Goal: Task Accomplishment & Management: Use online tool/utility

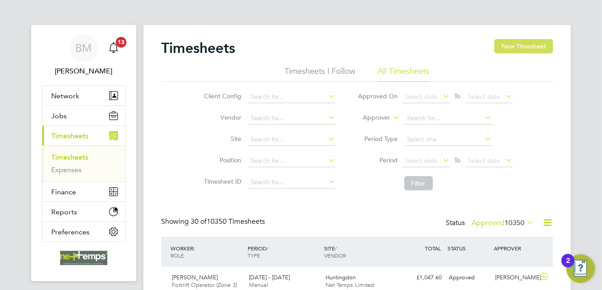
click at [516, 48] on button "New Timesheet" at bounding box center [523, 46] width 59 height 14
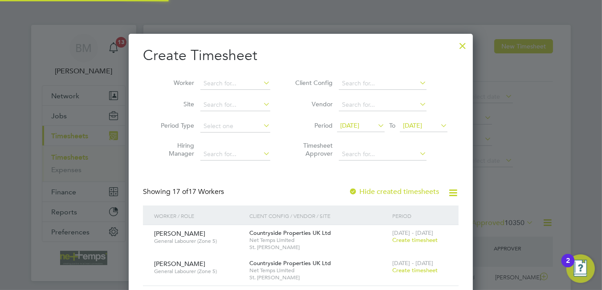
scroll to position [881, 345]
click at [219, 82] on input at bounding box center [235, 83] width 70 height 12
click at [226, 100] on li "[PERSON_NAME] ini" at bounding box center [241, 96] width 82 height 12
type input "[PERSON_NAME]"
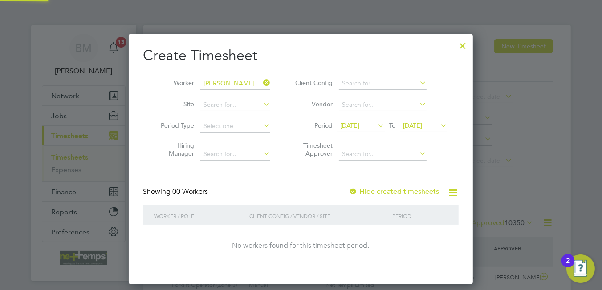
scroll to position [250, 345]
click at [415, 191] on label "Hide created timesheets" at bounding box center [394, 191] width 90 height 9
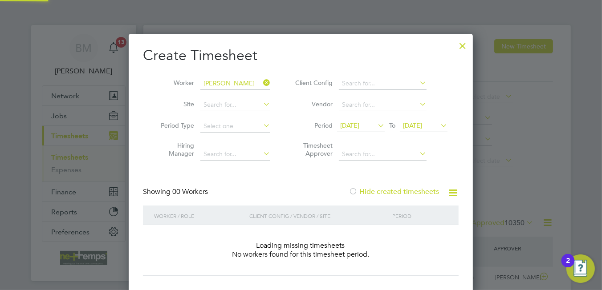
click at [415, 191] on label "Hide created timesheets" at bounding box center [394, 191] width 90 height 9
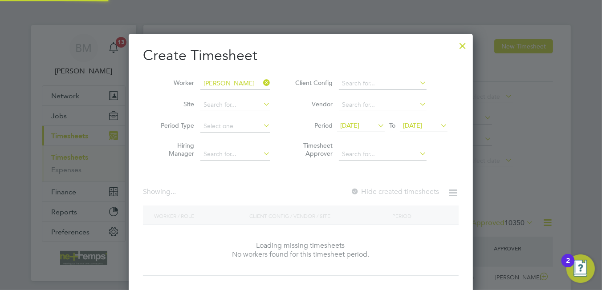
scroll to position [240, 345]
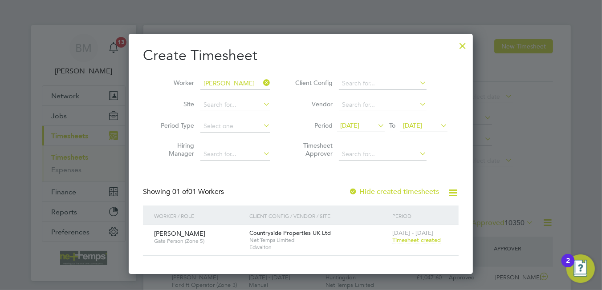
click at [418, 241] on span "Timesheet created" at bounding box center [416, 240] width 49 height 8
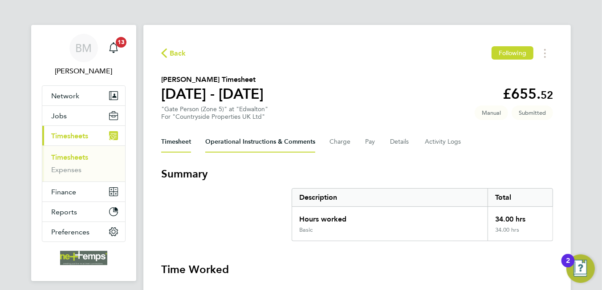
click at [243, 137] on Comments-tab "Operational Instructions & Comments" at bounding box center [260, 141] width 110 height 21
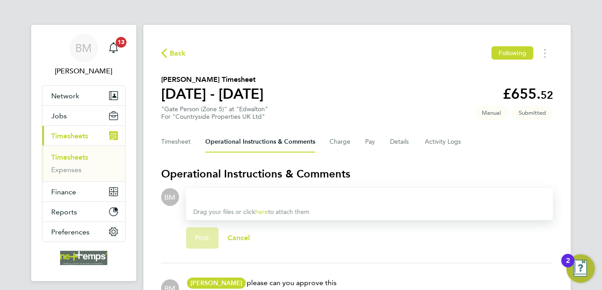
scroll to position [89, 0]
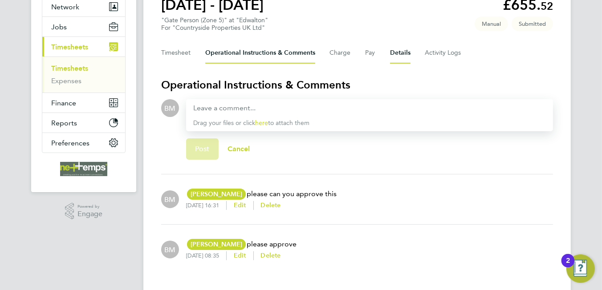
click at [402, 53] on button "Details" at bounding box center [400, 52] width 20 height 21
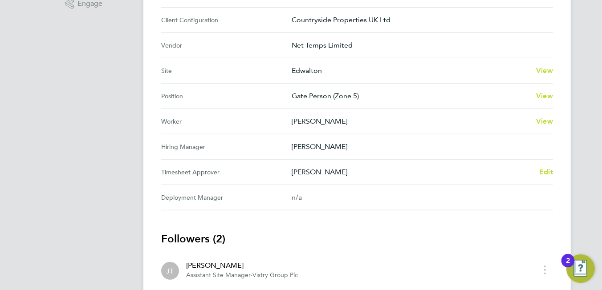
scroll to position [211, 0]
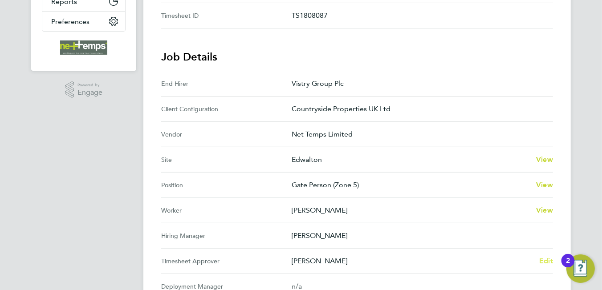
click at [543, 259] on span "Edit" at bounding box center [546, 261] width 14 height 8
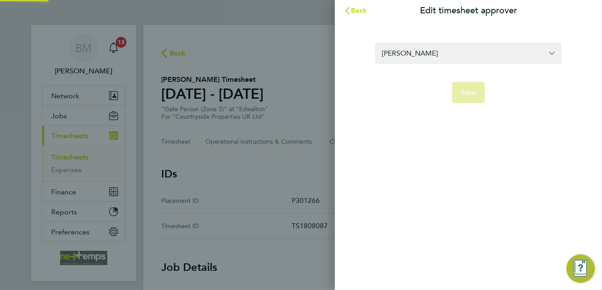
click at [478, 264] on div "Back Edit timesheet approver James Todd Save" at bounding box center [468, 145] width 267 height 290
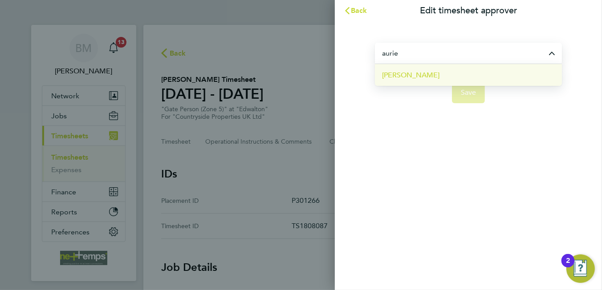
click at [424, 75] on li "[PERSON_NAME]" at bounding box center [468, 75] width 187 height 22
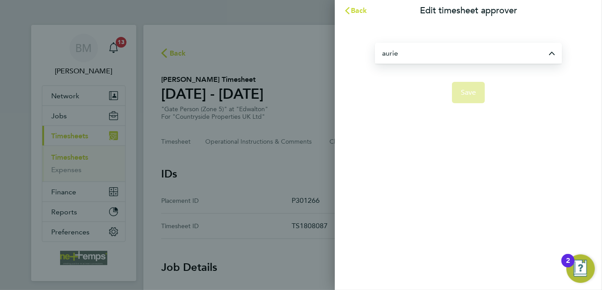
type input "[PERSON_NAME]"
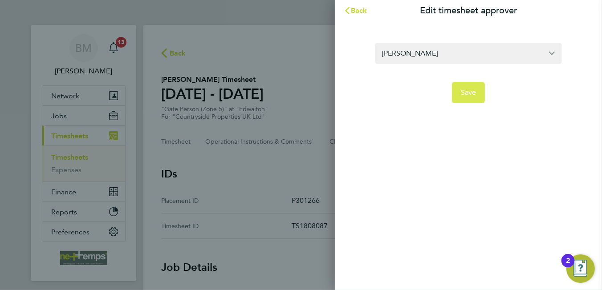
click at [466, 93] on span "Save" at bounding box center [469, 92] width 16 height 9
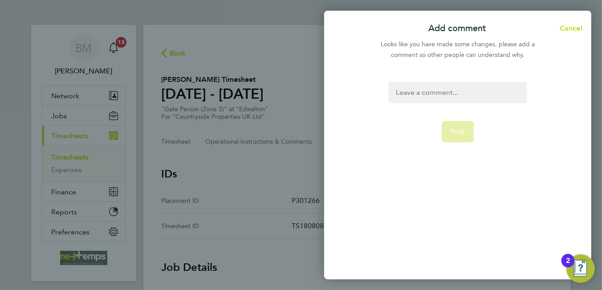
click at [444, 96] on div at bounding box center [458, 92] width 138 height 21
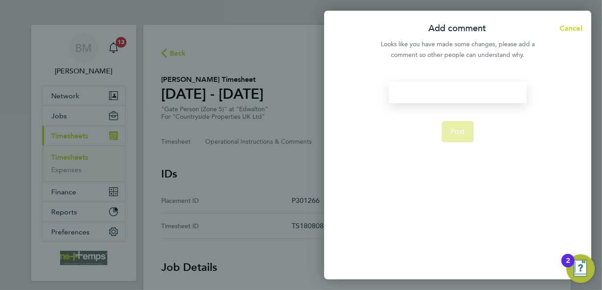
click at [443, 95] on div at bounding box center [458, 92] width 138 height 21
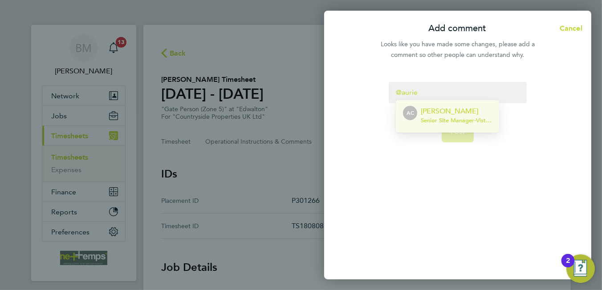
click at [442, 105] on li "AC Aurie Cox Senior Site Manager - Vistry Group Plc" at bounding box center [447, 116] width 103 height 33
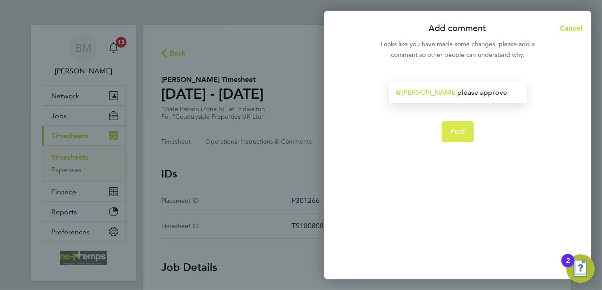
click at [466, 136] on button "Post" at bounding box center [458, 131] width 33 height 21
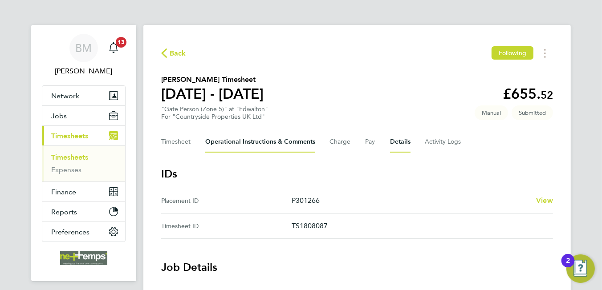
click at [253, 141] on Comments-tab "Operational Instructions & Comments" at bounding box center [260, 141] width 110 height 21
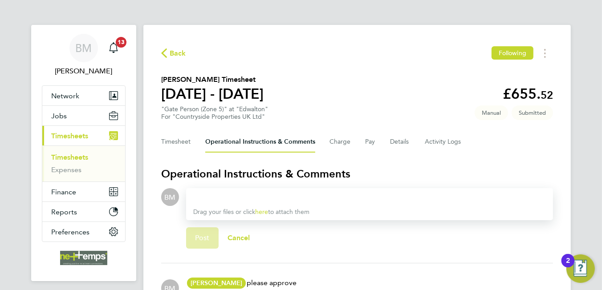
click at [387, 141] on div "Timesheet Operational Instructions & Comments Charge Pay Details Activity Logs" at bounding box center [357, 141] width 392 height 21
click at [390, 143] on button "Details" at bounding box center [400, 141] width 20 height 21
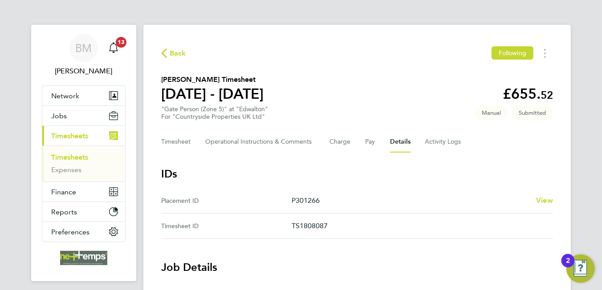
click at [176, 53] on span "Back" at bounding box center [178, 53] width 16 height 11
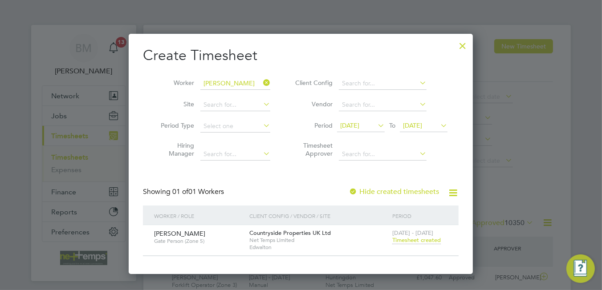
scroll to position [22, 77]
click at [232, 82] on input at bounding box center [235, 83] width 70 height 12
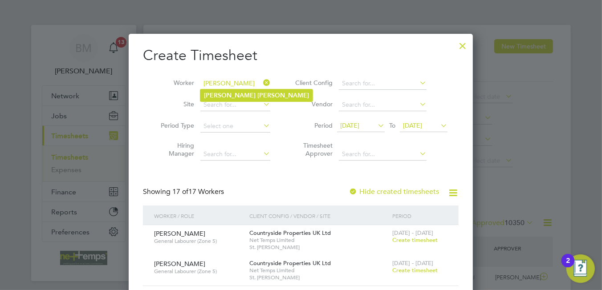
click at [257, 96] on b "Shinton" at bounding box center [283, 96] width 52 height 8
type input "[PERSON_NAME]"
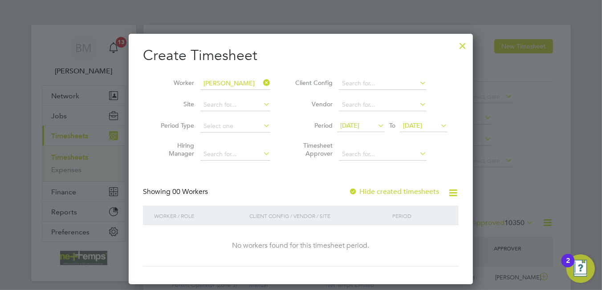
click at [399, 196] on div "Hide created timesheets" at bounding box center [395, 191] width 92 height 9
click at [399, 194] on label "Hide created timesheets" at bounding box center [394, 191] width 90 height 9
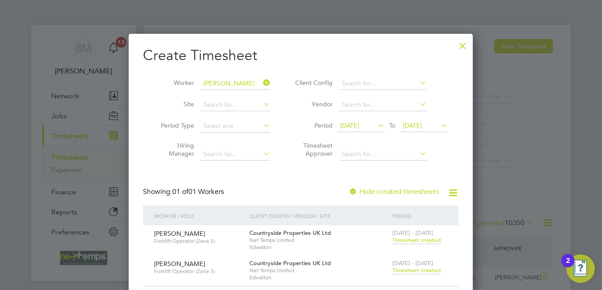
click at [428, 269] on span "Timesheet created" at bounding box center [416, 271] width 49 height 8
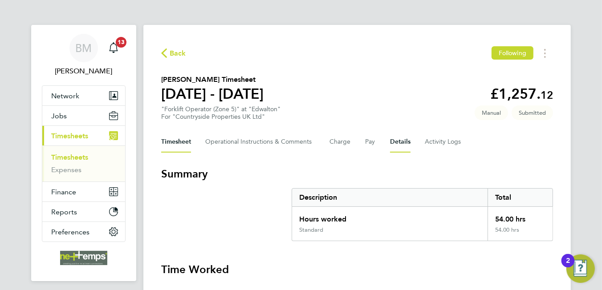
click at [396, 139] on button "Details" at bounding box center [400, 141] width 20 height 21
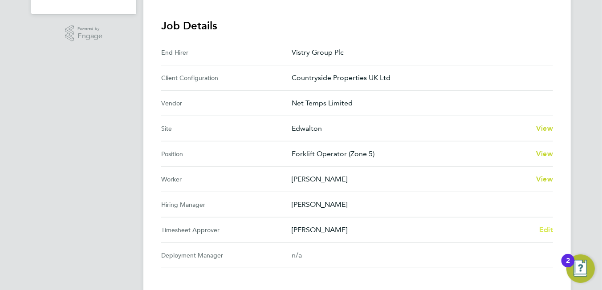
click at [543, 230] on span "Edit" at bounding box center [546, 230] width 14 height 8
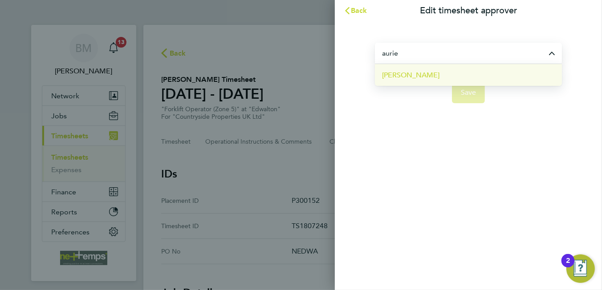
click at [439, 77] on li "[PERSON_NAME]" at bounding box center [468, 75] width 187 height 22
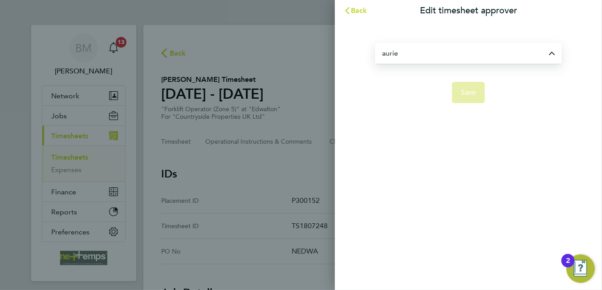
type input "[PERSON_NAME]"
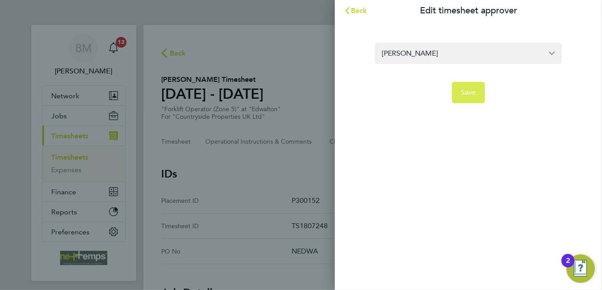
click at [462, 99] on button "Save" at bounding box center [468, 92] width 33 height 21
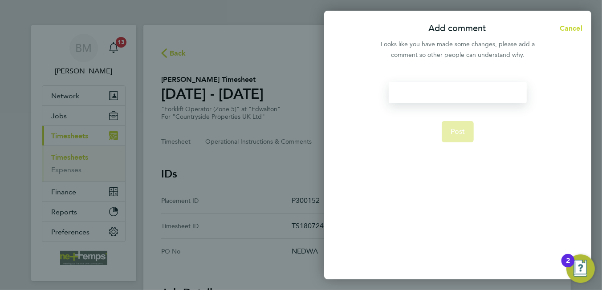
click at [459, 94] on div at bounding box center [458, 92] width 138 height 21
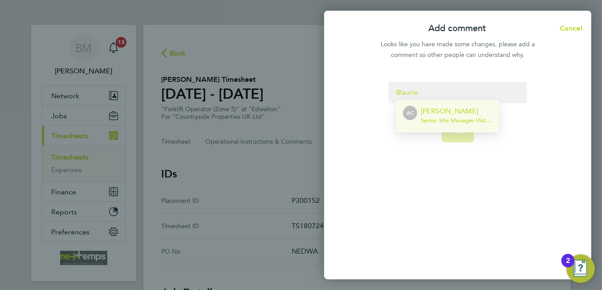
click at [457, 122] on span "Senior Site Manager - Vistry Group Plc" at bounding box center [456, 120] width 71 height 7
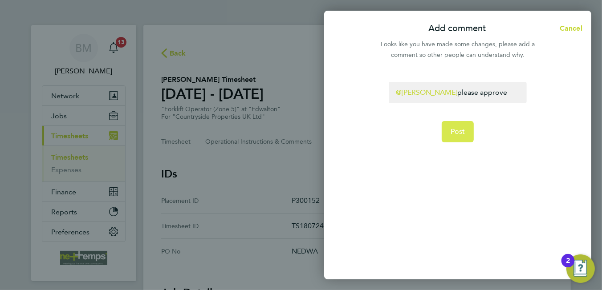
click at [458, 130] on span "Post" at bounding box center [458, 131] width 15 height 9
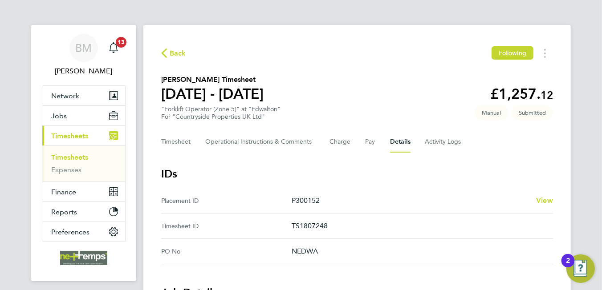
click at [174, 57] on span "Back" at bounding box center [178, 53] width 16 height 11
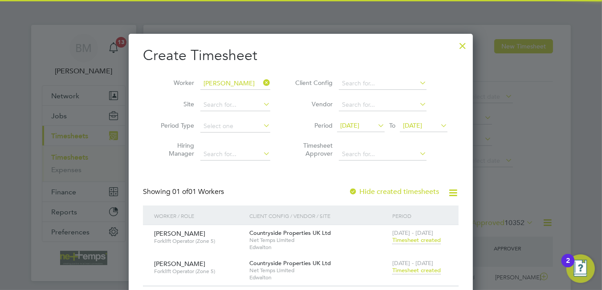
click at [261, 81] on icon at bounding box center [261, 83] width 0 height 12
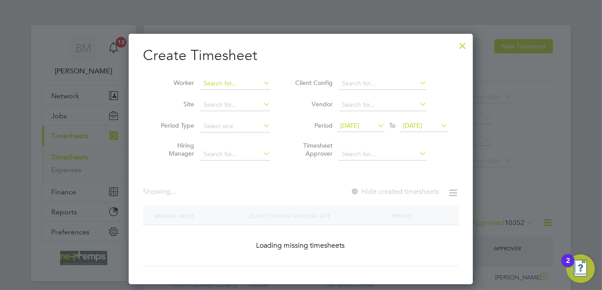
click at [245, 82] on input at bounding box center [235, 83] width 70 height 12
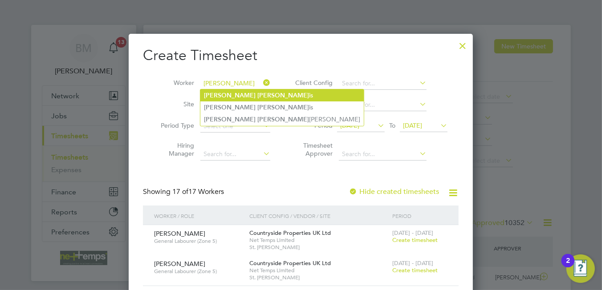
click at [251, 98] on li "Paul Harr is" at bounding box center [281, 96] width 163 height 12
type input "Paul Harris"
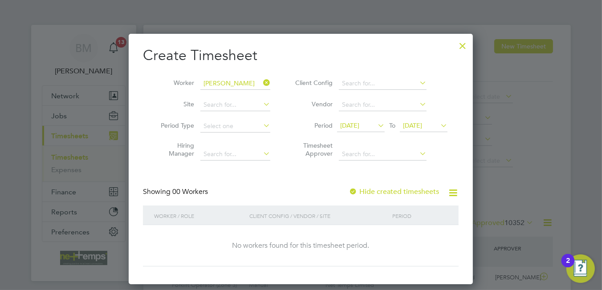
click at [373, 190] on label "Hide created timesheets" at bounding box center [394, 191] width 90 height 9
drag, startPoint x: 261, startPoint y: 82, endPoint x: 233, endPoint y: 83, distance: 27.2
click at [260, 82] on input "Paul Harris" at bounding box center [235, 83] width 70 height 12
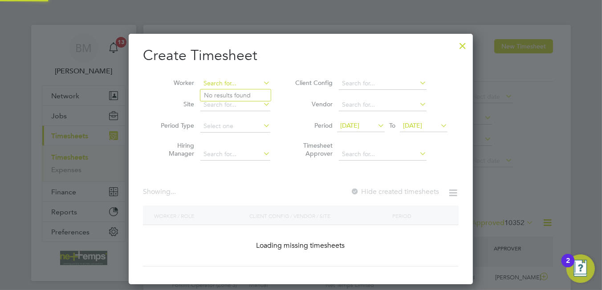
click at [231, 83] on input at bounding box center [235, 83] width 70 height 12
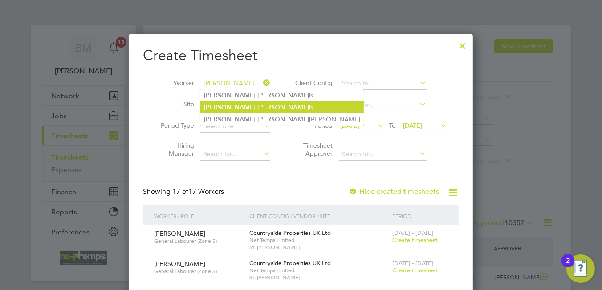
click at [253, 107] on li "Paul Harr is" at bounding box center [281, 108] width 163 height 12
type input "Paul Harris"
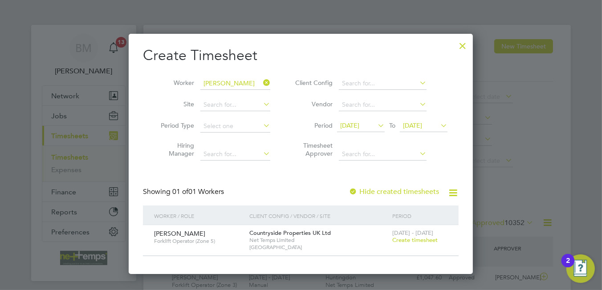
click at [419, 240] on span "Create timesheet" at bounding box center [414, 240] width 45 height 8
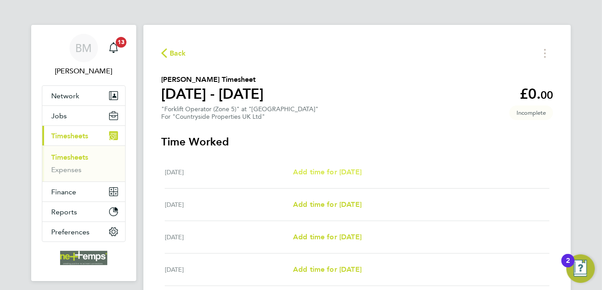
click at [341, 170] on span "Add time for Mon 18 Aug" at bounding box center [327, 172] width 69 height 8
select select "30"
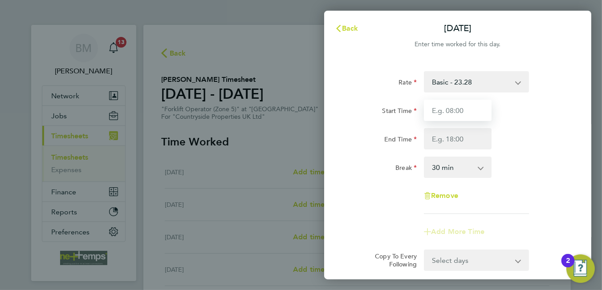
click at [432, 112] on input "Start Time" at bounding box center [458, 110] width 68 height 21
type input "07:30"
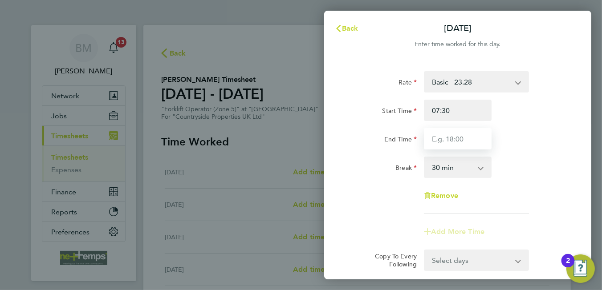
type input "16:30"
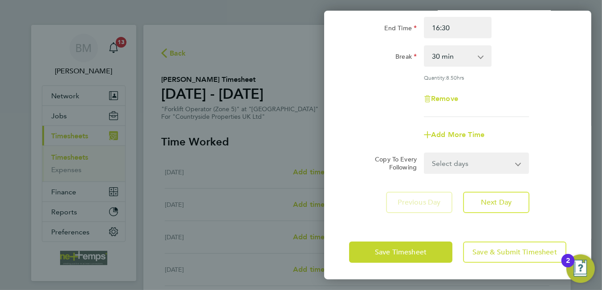
click at [470, 167] on select "Select days Day Weekday (Mon-Fri) Weekend (Sat-Sun) Tuesday Wednesday Thursday …" at bounding box center [472, 164] width 94 height 20
select select "WEEKDAY"
click at [425, 154] on select "Select days Day Weekday (Mon-Fri) Weekend (Sat-Sun) Tuesday Wednesday Thursday …" at bounding box center [472, 164] width 94 height 20
select select "2025-08-24"
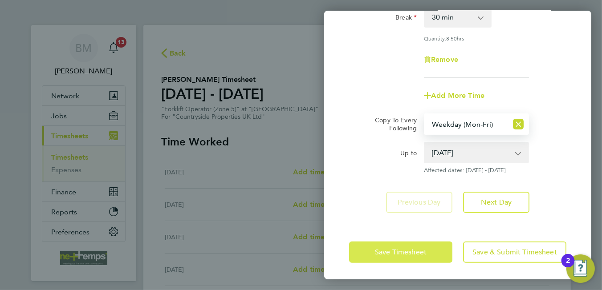
click at [394, 249] on span "Save Timesheet" at bounding box center [401, 252] width 52 height 9
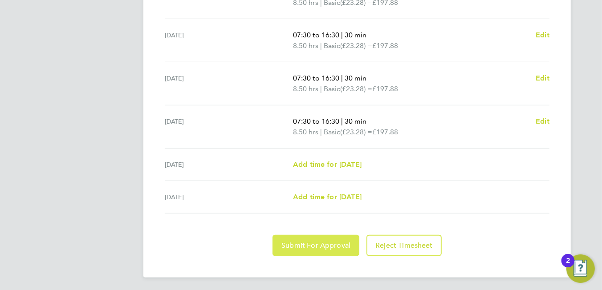
click at [318, 241] on span "Submit For Approval" at bounding box center [315, 245] width 69 height 9
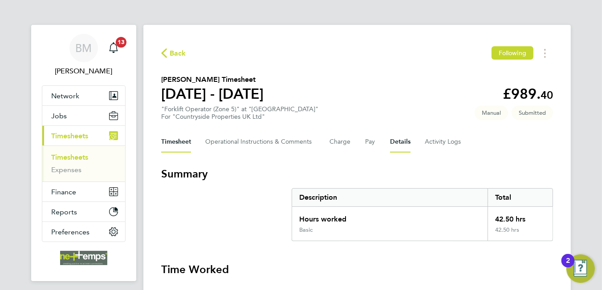
click at [404, 145] on button "Details" at bounding box center [400, 141] width 20 height 21
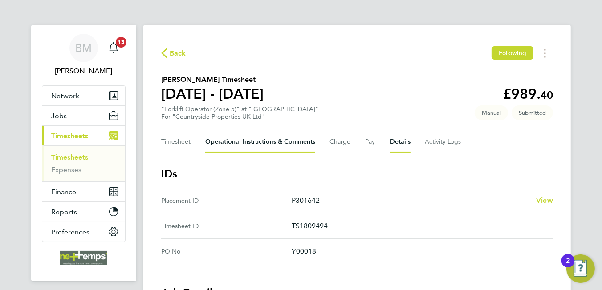
click at [283, 143] on Comments-tab "Operational Instructions & Comments" at bounding box center [260, 141] width 110 height 21
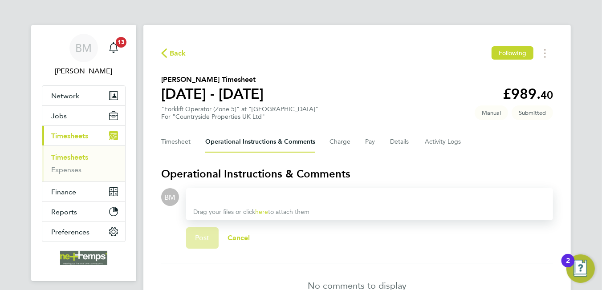
click at [286, 197] on div at bounding box center [369, 197] width 353 height 11
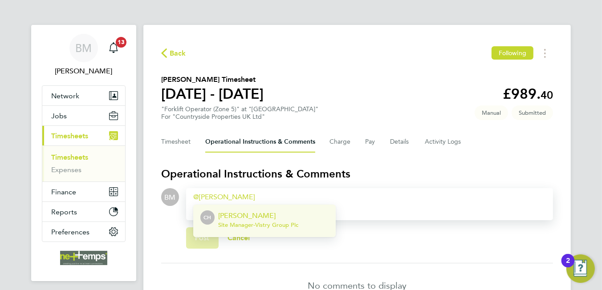
click at [244, 212] on p "[PERSON_NAME]" at bounding box center [258, 216] width 80 height 11
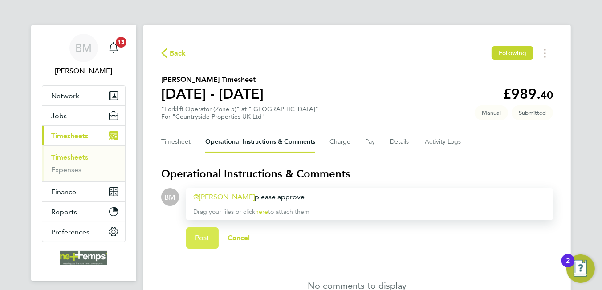
click at [198, 232] on button "Post" at bounding box center [202, 238] width 33 height 21
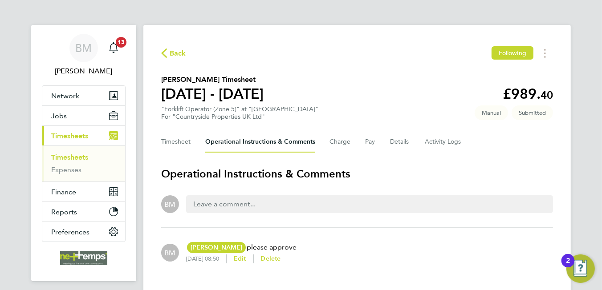
click at [171, 52] on span "Back" at bounding box center [178, 53] width 16 height 11
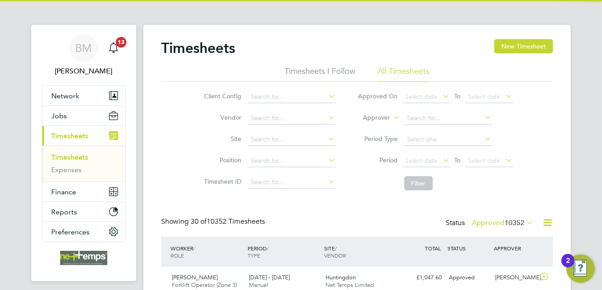
scroll to position [22, 77]
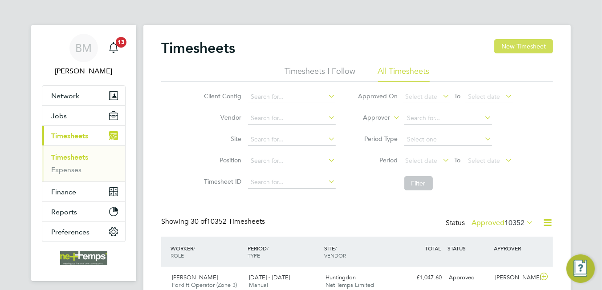
click at [520, 40] on button "New Timesheet" at bounding box center [523, 46] width 59 height 14
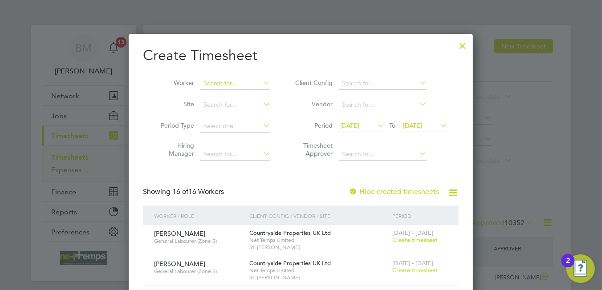
click at [248, 83] on input at bounding box center [235, 83] width 70 height 12
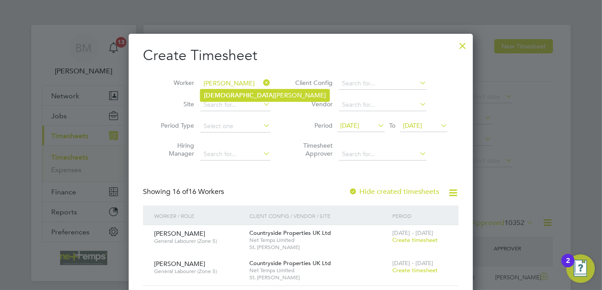
click at [245, 93] on li "Avtar Singh" at bounding box center [264, 96] width 129 height 12
type input "[PERSON_NAME]"
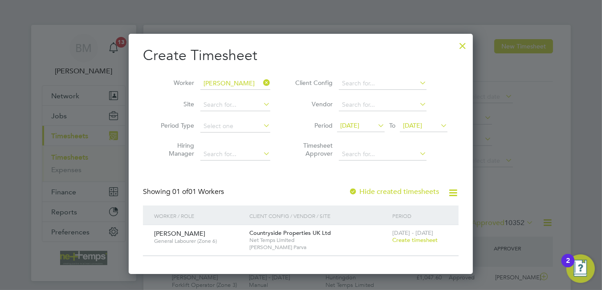
click at [417, 240] on span "Create timesheet" at bounding box center [414, 240] width 45 height 8
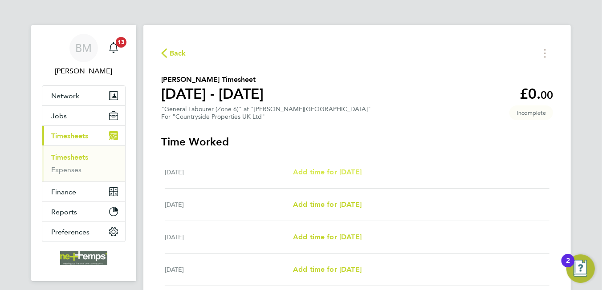
click at [304, 170] on span "Add time for Mon 18 Aug" at bounding box center [327, 172] width 69 height 8
select select "30"
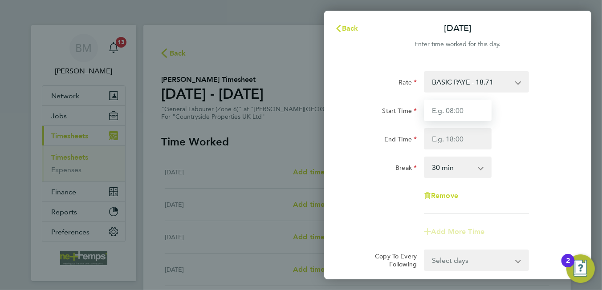
click at [464, 113] on input "Start Time" at bounding box center [458, 110] width 68 height 21
type input "07:30"
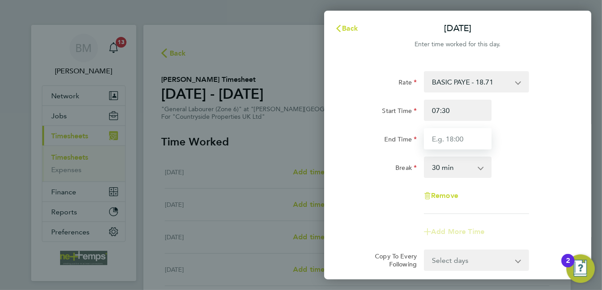
type input "16:30"
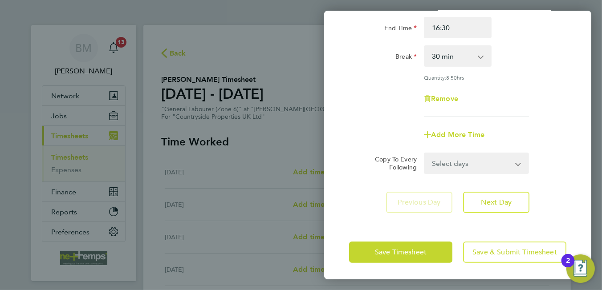
click at [477, 164] on select "Select days Day Weekday (Mon-Fri) Weekend (Sat-Sun) Tuesday Wednesday Thursday …" at bounding box center [472, 164] width 94 height 20
select select "WEEKDAY"
click at [425, 154] on select "Select days Day Weekday (Mon-Fri) Weekend (Sat-Sun) Tuesday Wednesday Thursday …" at bounding box center [472, 164] width 94 height 20
select select "2025-08-24"
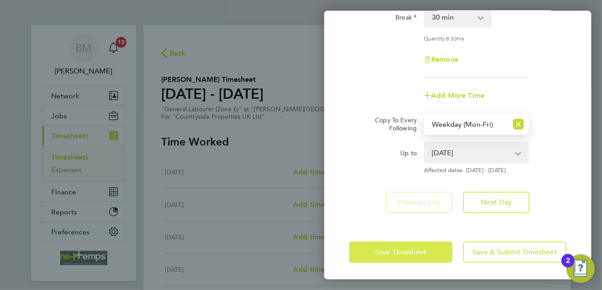
click at [403, 255] on span "Save Timesheet" at bounding box center [401, 252] width 52 height 9
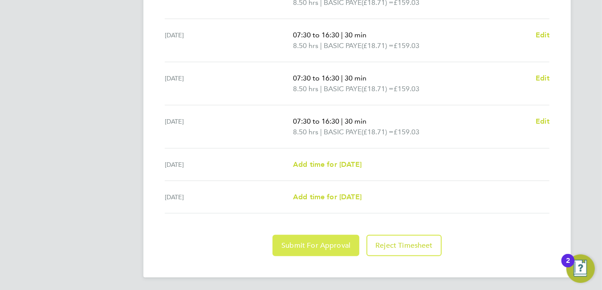
click at [325, 243] on span "Submit For Approval" at bounding box center [315, 245] width 69 height 9
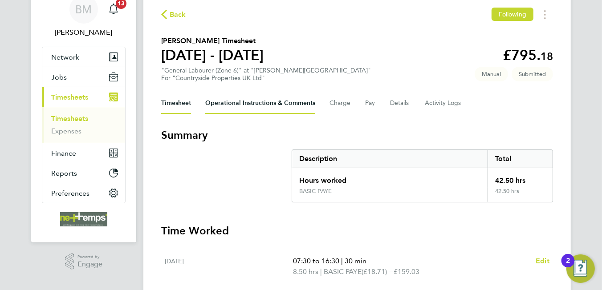
click at [273, 102] on Comments-tab "Operational Instructions & Comments" at bounding box center [260, 103] width 110 height 21
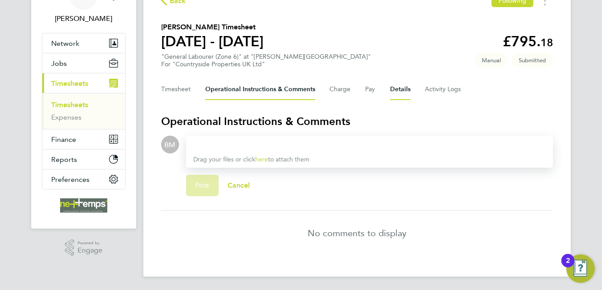
click at [400, 86] on button "Details" at bounding box center [400, 89] width 20 height 21
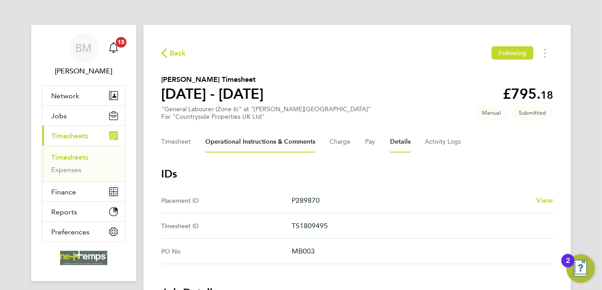
click at [255, 145] on Comments-tab "Operational Instructions & Comments" at bounding box center [260, 141] width 110 height 21
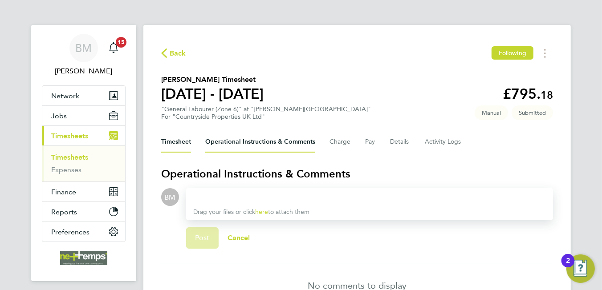
click at [172, 143] on button "Timesheet" at bounding box center [176, 141] width 30 height 21
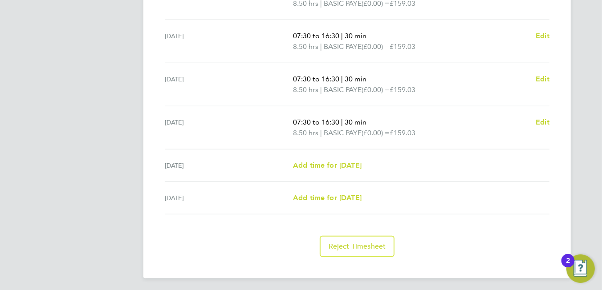
scroll to position [128, 0]
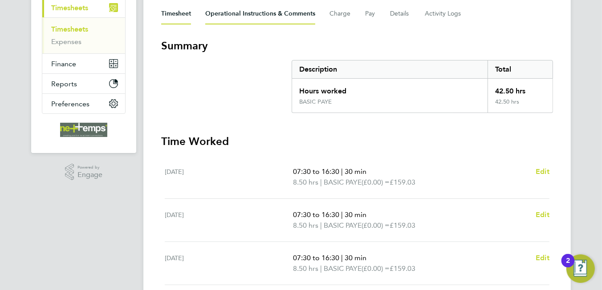
click at [281, 17] on Comments-tab "Operational Instructions & Comments" at bounding box center [260, 13] width 110 height 21
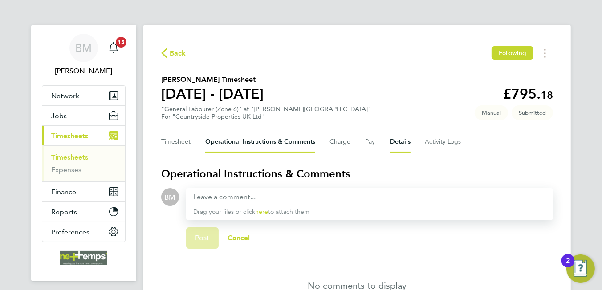
click at [399, 141] on button "Details" at bounding box center [400, 141] width 20 height 21
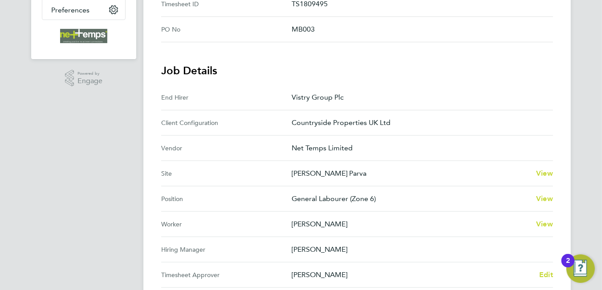
scroll to position [267, 0]
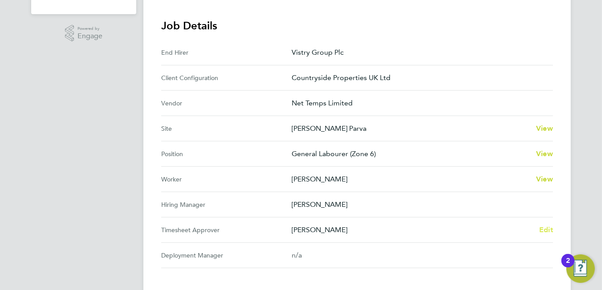
click at [546, 229] on span "Edit" at bounding box center [546, 230] width 14 height 8
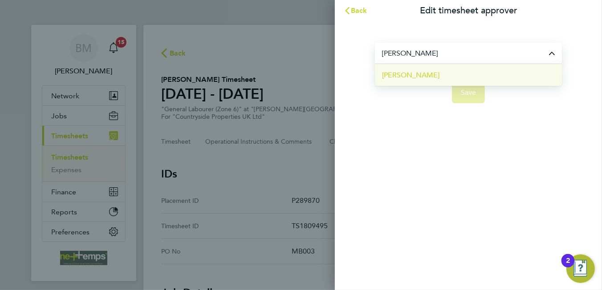
click at [422, 81] on li "[PERSON_NAME]" at bounding box center [468, 75] width 187 height 22
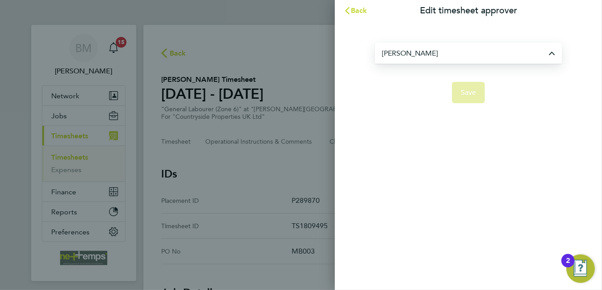
type input "[PERSON_NAME]"
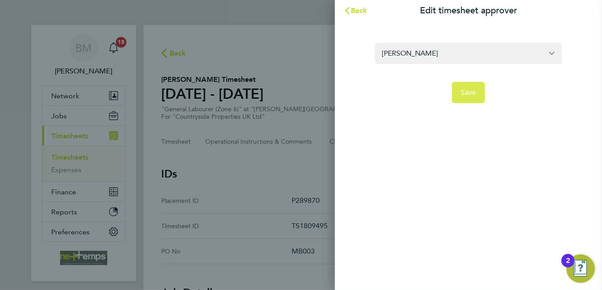
click at [473, 94] on span "Save" at bounding box center [469, 92] width 16 height 9
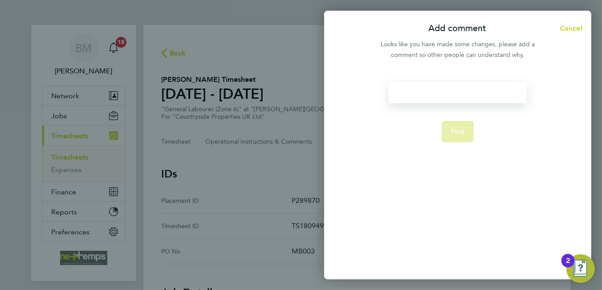
click at [452, 89] on div at bounding box center [458, 92] width 138 height 21
click at [448, 91] on div at bounding box center [458, 92] width 138 height 21
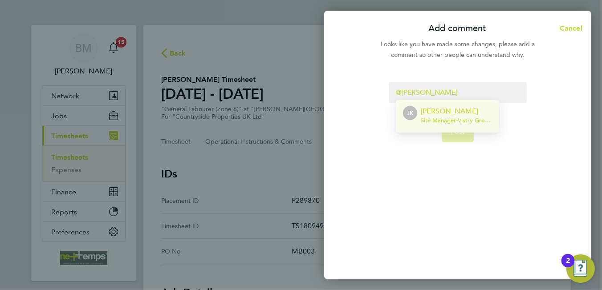
click at [433, 120] on span "Site Manager - Vistry Group Plc" at bounding box center [456, 120] width 71 height 7
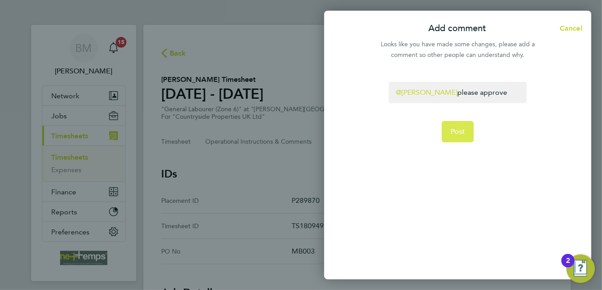
click at [464, 128] on span "Post" at bounding box center [458, 131] width 15 height 9
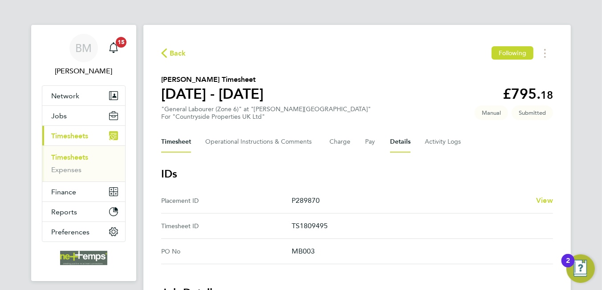
click at [189, 144] on button "Timesheet" at bounding box center [176, 141] width 30 height 21
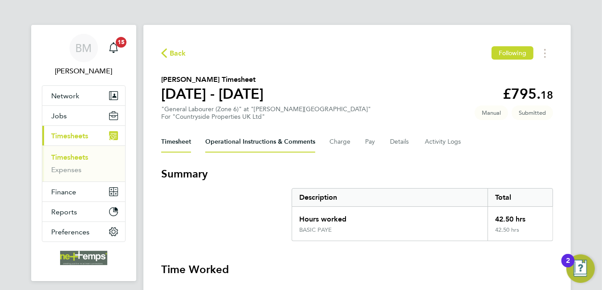
click at [208, 141] on Comments-tab "Operational Instructions & Comments" at bounding box center [260, 141] width 110 height 21
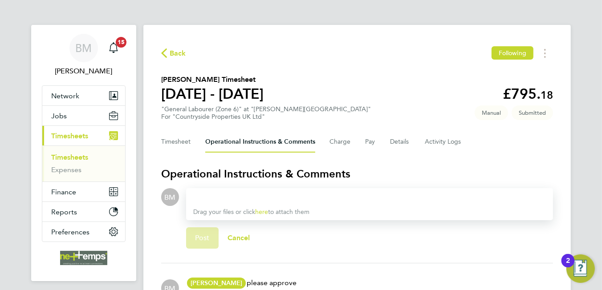
scroll to position [58, 0]
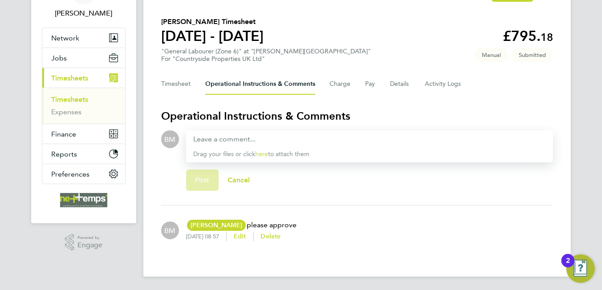
click at [316, 129] on section "Operational Instructions & Comments BM Drop your files here Supported files: JP…" at bounding box center [357, 182] width 392 height 147
click at [310, 139] on div at bounding box center [369, 139] width 353 height 11
click at [309, 141] on div at bounding box center [369, 139] width 353 height 11
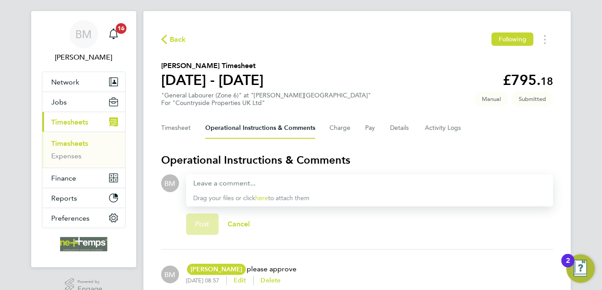
scroll to position [0, 0]
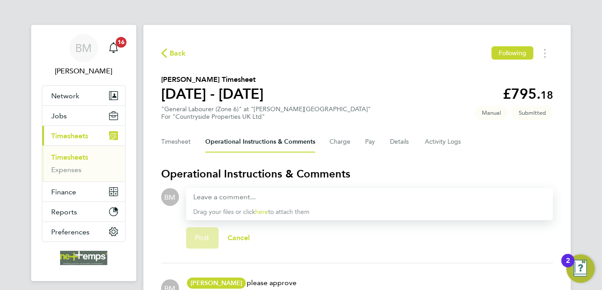
click at [167, 54] on span "Back" at bounding box center [173, 53] width 25 height 8
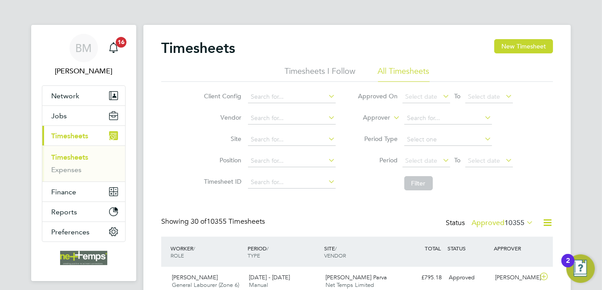
scroll to position [22, 77]
click at [519, 50] on button "New Timesheet" at bounding box center [523, 46] width 59 height 14
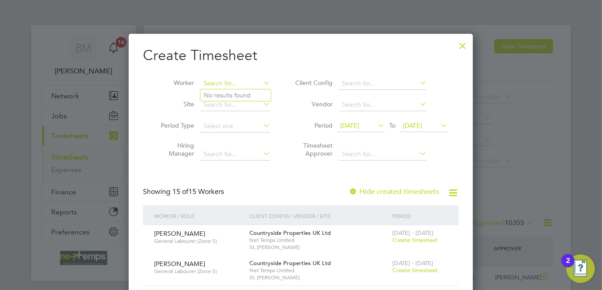
click at [225, 79] on input at bounding box center [235, 83] width 70 height 12
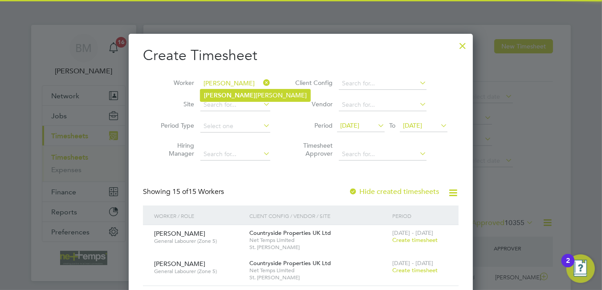
click at [229, 91] on li "Dhruv kumar Patel" at bounding box center [255, 96] width 110 height 12
type input "Dhruvkumar Patel"
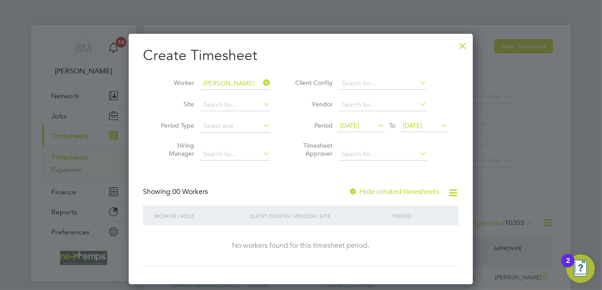
click at [387, 188] on label "Hide created timesheets" at bounding box center [394, 191] width 90 height 9
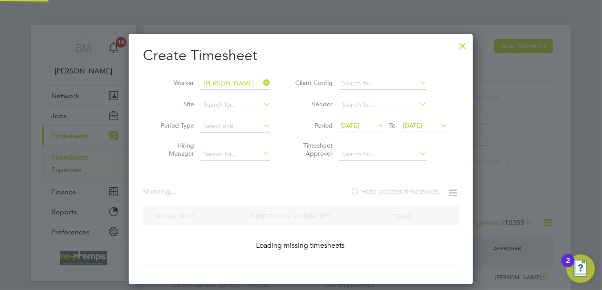
click at [387, 188] on label "Hide created timesheets" at bounding box center [394, 191] width 89 height 9
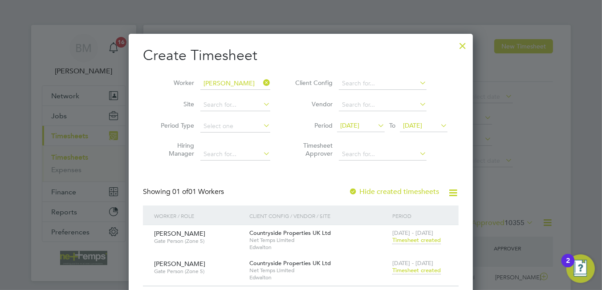
click at [417, 273] on span "Timesheet created" at bounding box center [416, 271] width 49 height 8
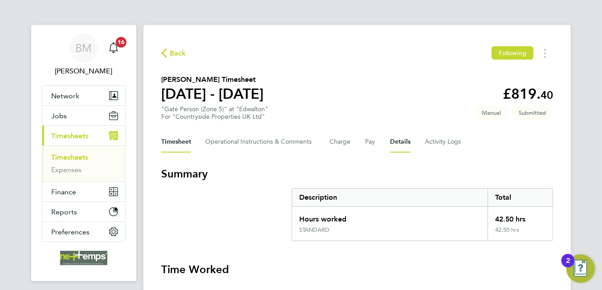
click at [392, 143] on button "Details" at bounding box center [400, 141] width 20 height 21
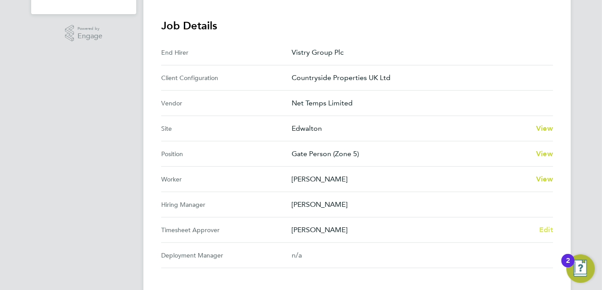
click at [545, 226] on span "Edit" at bounding box center [546, 230] width 14 height 8
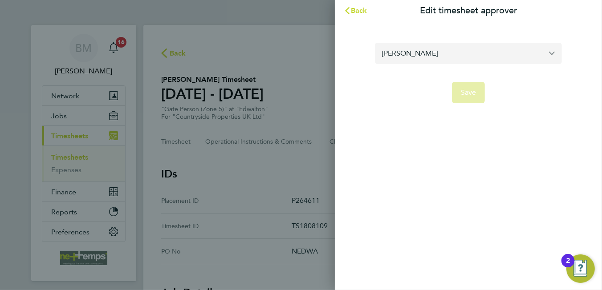
click at [411, 53] on input "[PERSON_NAME]" at bounding box center [468, 53] width 187 height 21
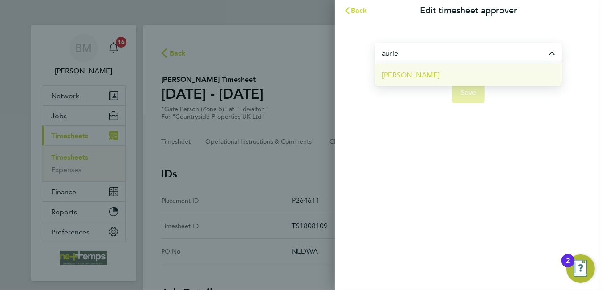
drag, startPoint x: 420, startPoint y: 78, endPoint x: 421, endPoint y: 72, distance: 6.3
click at [420, 75] on li "[PERSON_NAME]" at bounding box center [468, 75] width 187 height 22
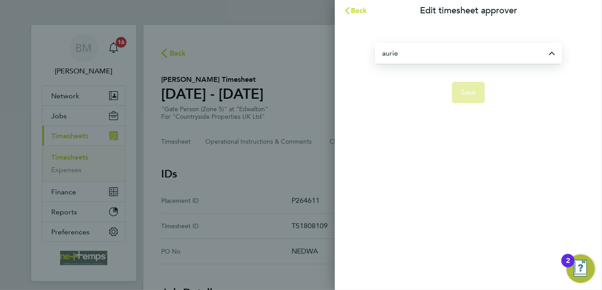
type input "[PERSON_NAME]"
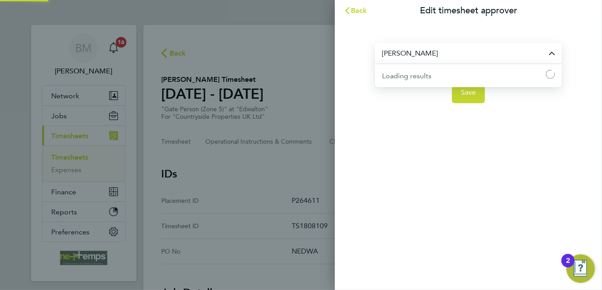
click at [428, 55] on input "[PERSON_NAME]" at bounding box center [468, 53] width 187 height 21
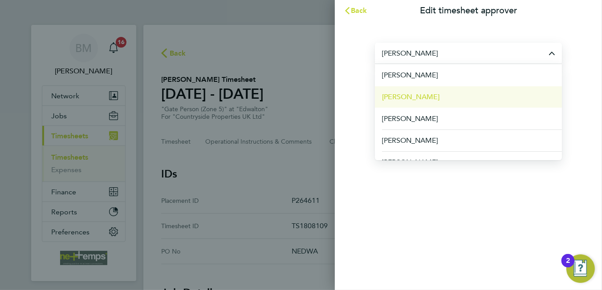
drag, startPoint x: 417, startPoint y: 208, endPoint x: 465, endPoint y: 106, distance: 112.8
click at [417, 207] on div "Back Edit timesheet approver Aurie Cox Aaron Murray Aaron Watkins Abbie Daniel …" at bounding box center [468, 145] width 267 height 290
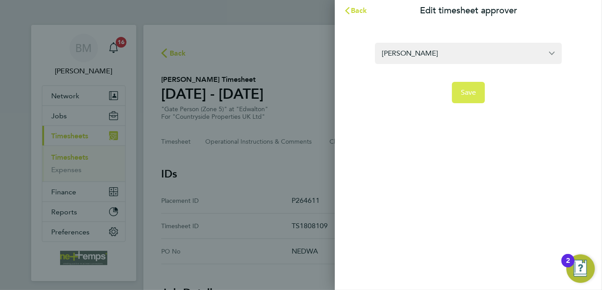
drag, startPoint x: 485, startPoint y: 86, endPoint x: 475, endPoint y: 91, distance: 10.8
click at [485, 87] on app-form-button "Save" at bounding box center [468, 92] width 187 height 21
click at [472, 92] on span "Save" at bounding box center [469, 92] width 16 height 9
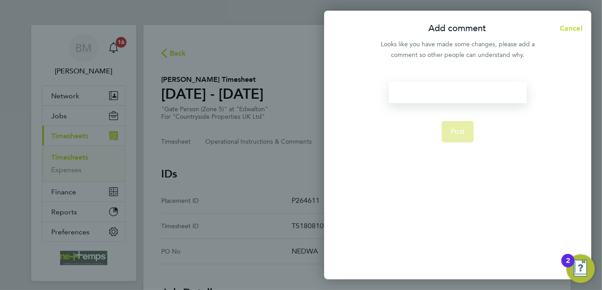
click at [435, 92] on div at bounding box center [458, 92] width 138 height 21
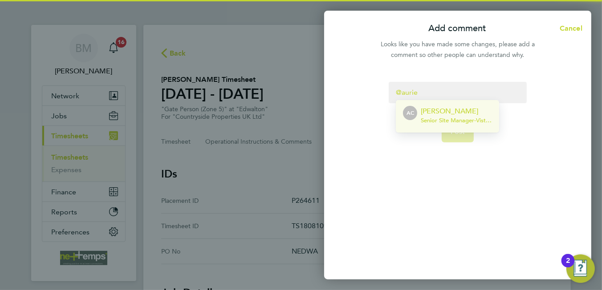
click at [446, 122] on span "Senior Site Manager - Vistry Group Plc" at bounding box center [456, 120] width 71 height 7
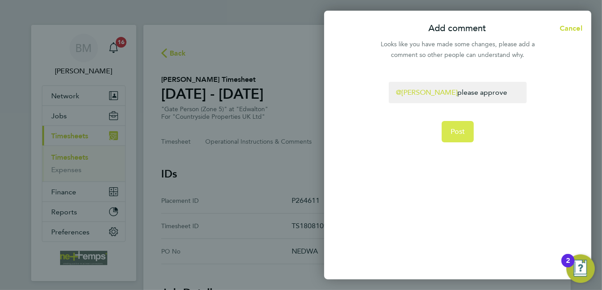
click at [449, 122] on button "Post" at bounding box center [458, 131] width 33 height 21
click at [449, 122] on app-form-button "Post" at bounding box center [458, 131] width 33 height 21
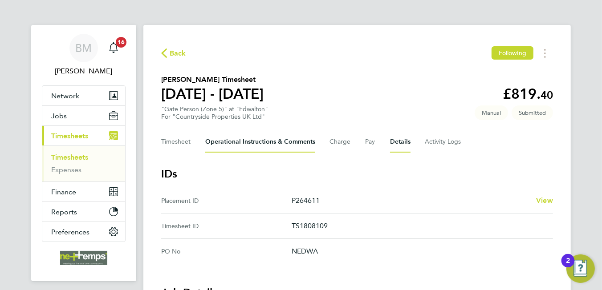
click at [276, 145] on Comments-tab "Operational Instructions & Comments" at bounding box center [260, 141] width 110 height 21
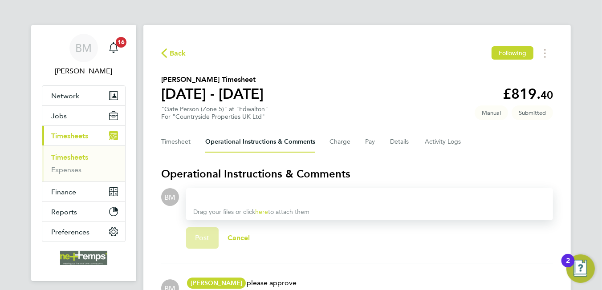
click at [176, 55] on span "Back" at bounding box center [178, 53] width 16 height 11
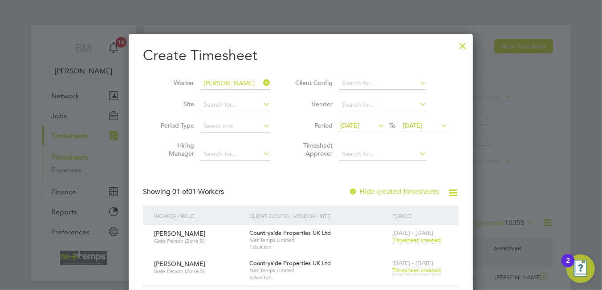
click at [261, 83] on icon at bounding box center [261, 83] width 0 height 12
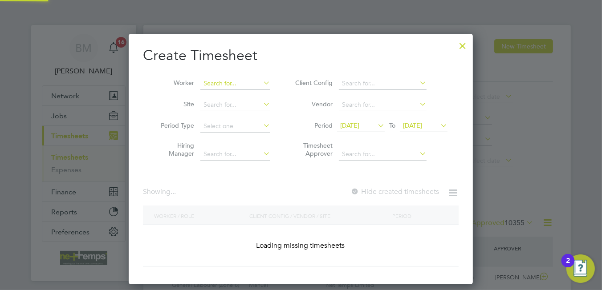
click at [242, 82] on input at bounding box center [235, 83] width 70 height 12
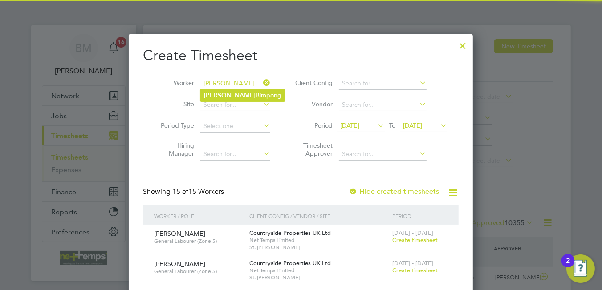
click at [240, 98] on li "Mary Bimpong" at bounding box center [242, 96] width 85 height 12
type input "Mary Bimpong"
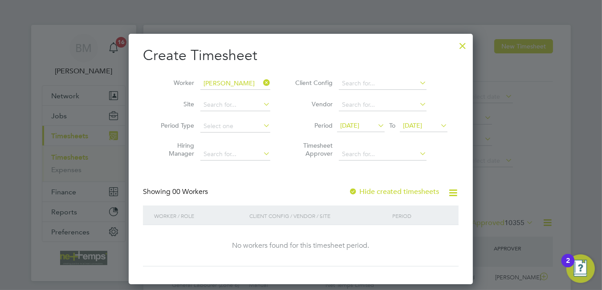
click at [387, 190] on label "Hide created timesheets" at bounding box center [394, 191] width 90 height 9
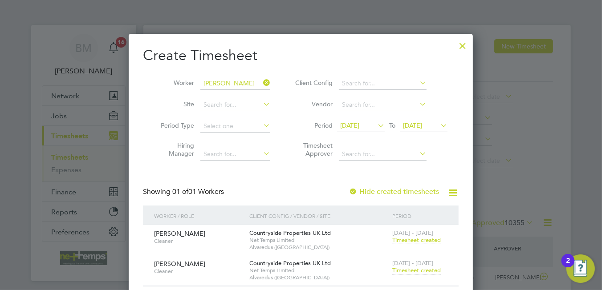
click at [420, 271] on span "Timesheet created" at bounding box center [416, 271] width 49 height 8
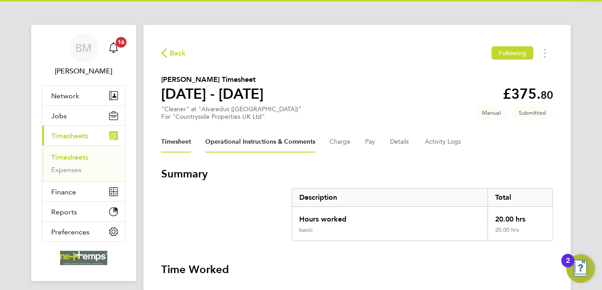
click at [277, 143] on Comments-tab "Operational Instructions & Comments" at bounding box center [260, 141] width 110 height 21
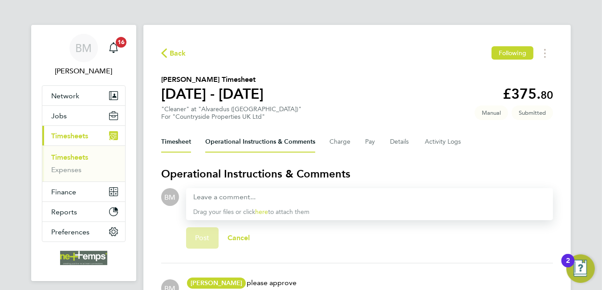
drag, startPoint x: 188, startPoint y: 149, endPoint x: 345, endPoint y: 157, distance: 156.9
click at [197, 151] on div "Timesheet Operational Instructions & Comments Charge Pay Details Activity Logs" at bounding box center [357, 141] width 392 height 21
click at [404, 139] on button "Details" at bounding box center [400, 141] width 20 height 21
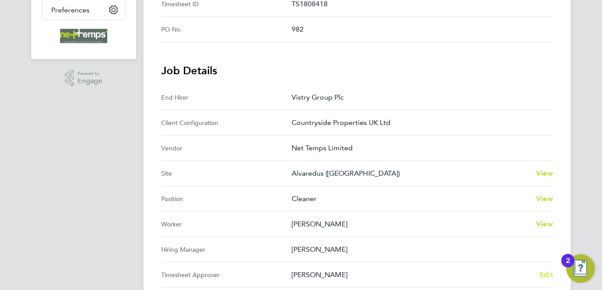
click at [540, 271] on span "Edit" at bounding box center [546, 275] width 14 height 8
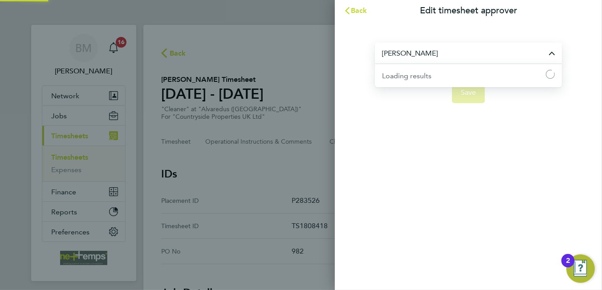
click at [431, 50] on input "[PERSON_NAME]" at bounding box center [468, 53] width 187 height 21
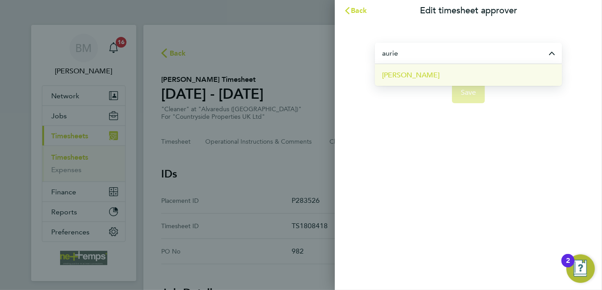
click at [443, 70] on li "[PERSON_NAME]" at bounding box center [468, 75] width 187 height 22
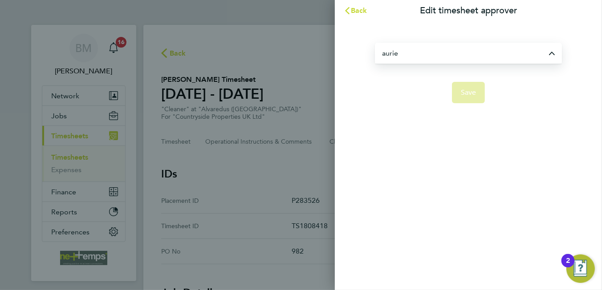
type input "[PERSON_NAME]"
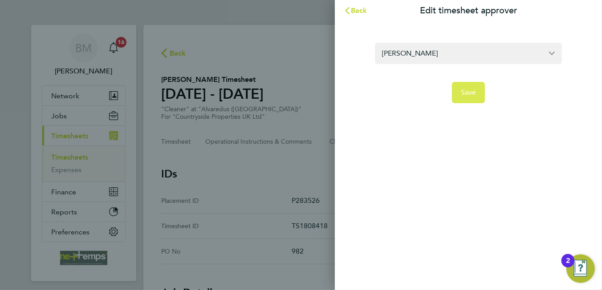
click at [464, 93] on span "Save" at bounding box center [469, 92] width 16 height 9
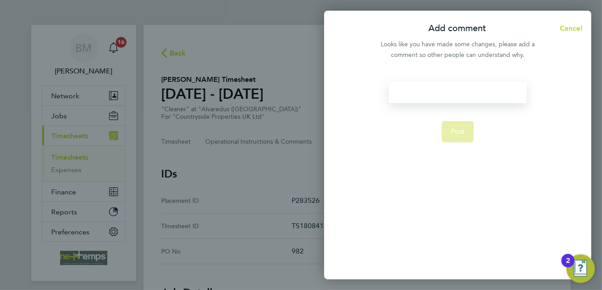
click at [440, 82] on div at bounding box center [458, 92] width 138 height 21
click at [440, 89] on div at bounding box center [458, 92] width 138 height 21
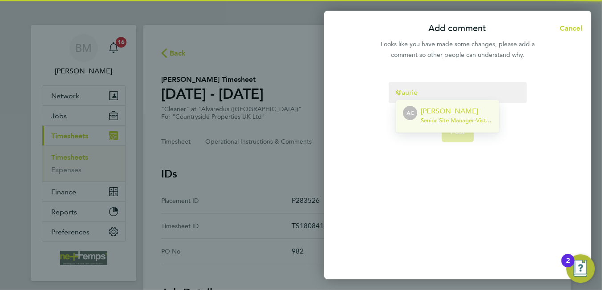
click at [476, 117] on span "Senior Site Manager - Vistry Group Plc" at bounding box center [456, 120] width 71 height 7
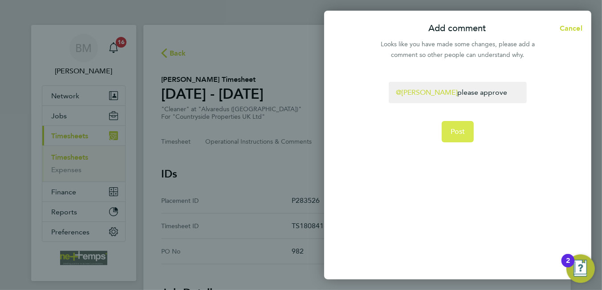
click at [468, 126] on button "Post" at bounding box center [458, 131] width 33 height 21
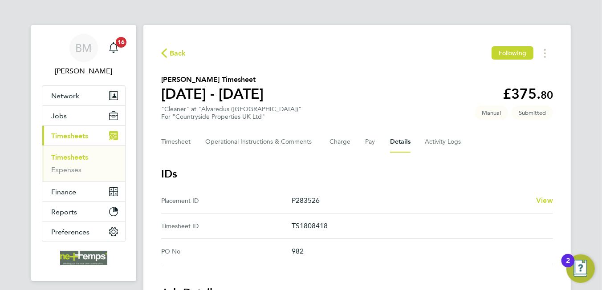
click at [183, 57] on span "Back" at bounding box center [178, 53] width 16 height 11
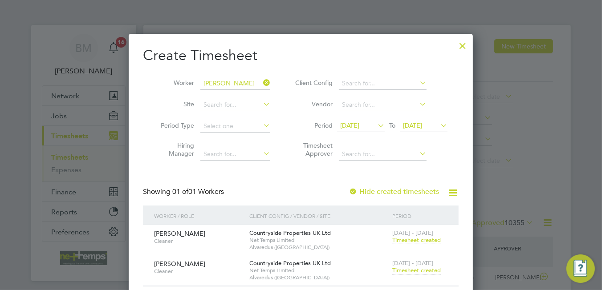
click at [261, 79] on icon at bounding box center [261, 83] width 0 height 12
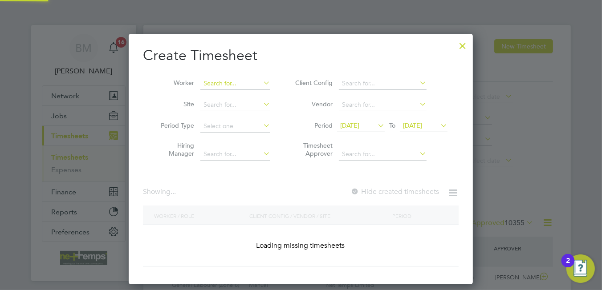
click at [232, 84] on input at bounding box center [235, 83] width 70 height 12
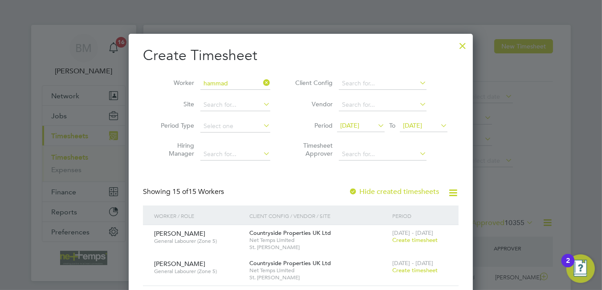
click at [234, 93] on li "Hammad Sakhi" at bounding box center [235, 96] width 70 height 12
type input "Hammad Sakhi"
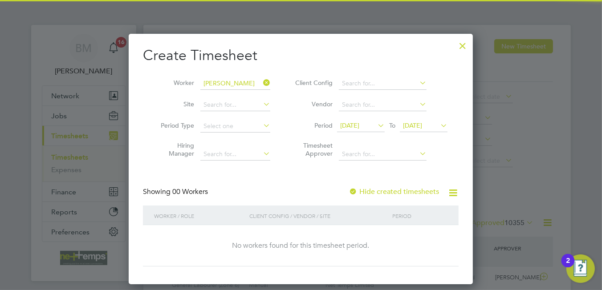
click at [399, 187] on label "Hide created timesheets" at bounding box center [394, 191] width 90 height 9
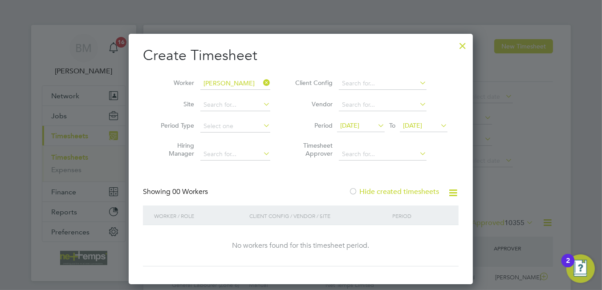
click at [403, 190] on label "Hide created timesheets" at bounding box center [394, 191] width 90 height 9
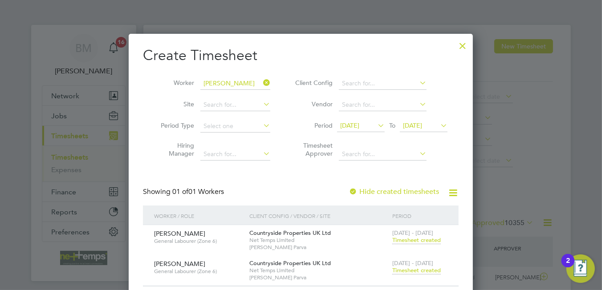
click at [417, 271] on span "Timesheet created" at bounding box center [416, 271] width 49 height 8
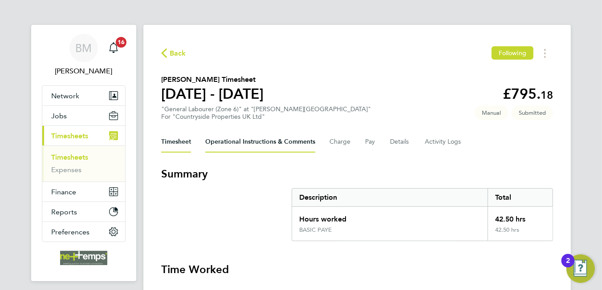
click at [264, 145] on Comments-tab "Operational Instructions & Comments" at bounding box center [260, 141] width 110 height 21
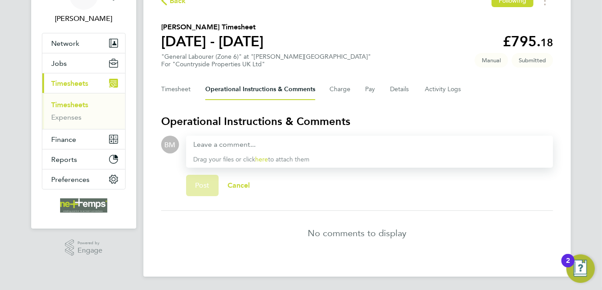
click at [411, 93] on div "Timesheet Operational Instructions & Comments Charge Pay Details Activity Logs" at bounding box center [357, 89] width 392 height 21
click at [404, 91] on button "Details" at bounding box center [400, 89] width 20 height 21
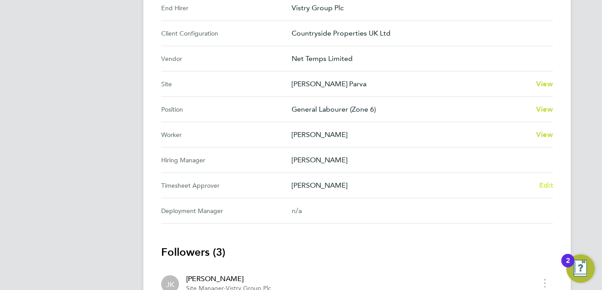
click at [548, 182] on span "Edit" at bounding box center [546, 185] width 14 height 8
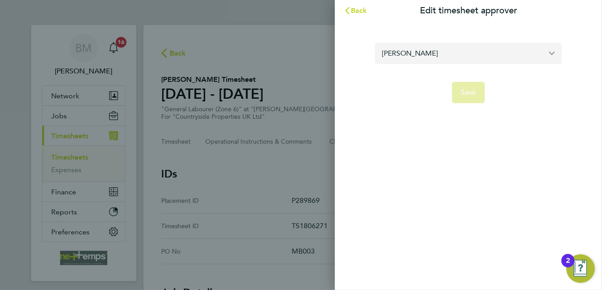
click at [448, 56] on input "Andy Manley" at bounding box center [468, 53] width 187 height 21
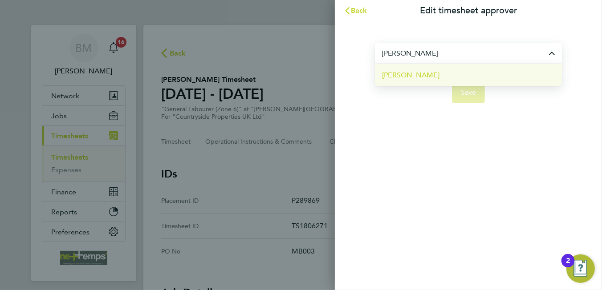
click at [443, 77] on li "[PERSON_NAME]" at bounding box center [468, 75] width 187 height 22
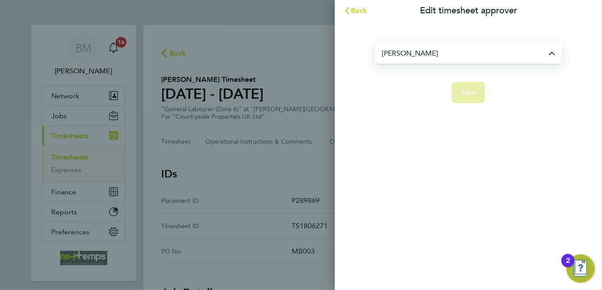
type input "[PERSON_NAME]"
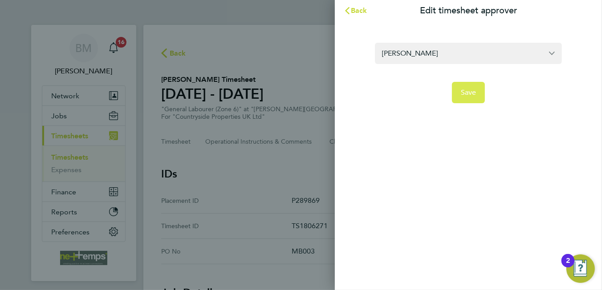
click at [473, 99] on button "Save" at bounding box center [468, 92] width 33 height 21
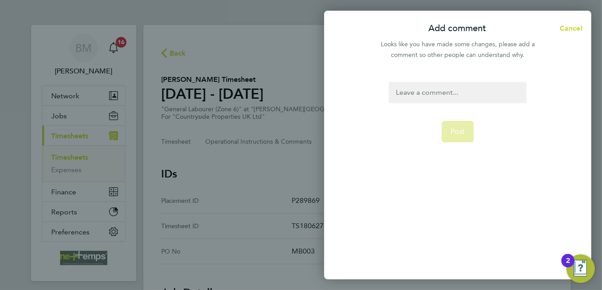
click at [456, 92] on div at bounding box center [458, 92] width 138 height 21
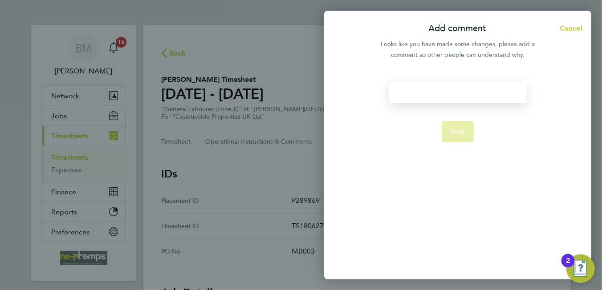
click at [456, 92] on div at bounding box center [458, 92] width 138 height 21
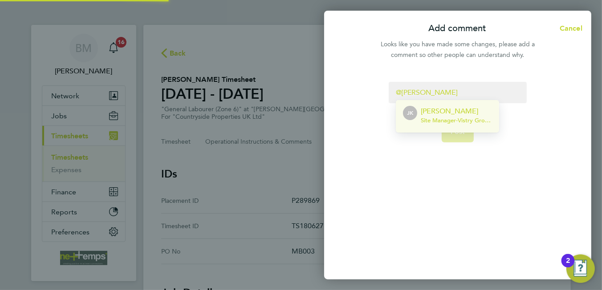
click at [454, 113] on p "[PERSON_NAME]" at bounding box center [456, 111] width 71 height 11
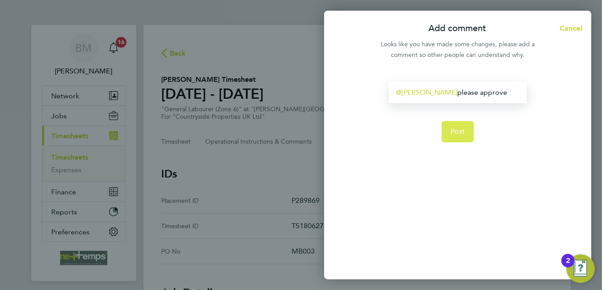
click at [461, 132] on span "Post" at bounding box center [458, 131] width 15 height 9
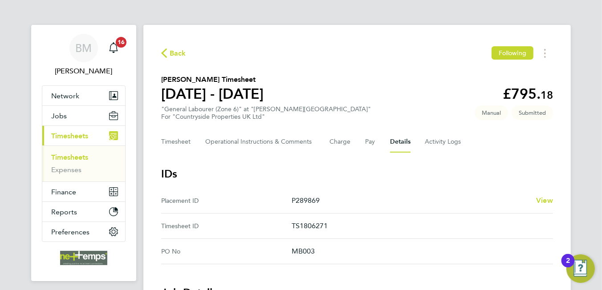
click at [182, 52] on span "Back" at bounding box center [178, 53] width 16 height 11
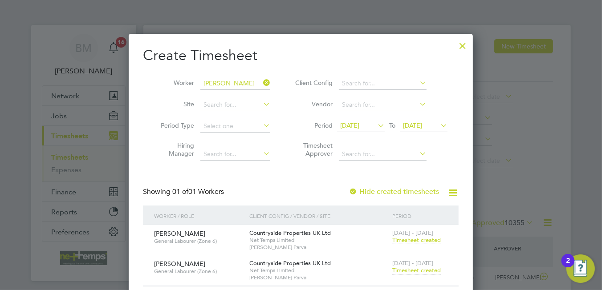
click at [463, 43] on div at bounding box center [463, 44] width 16 height 16
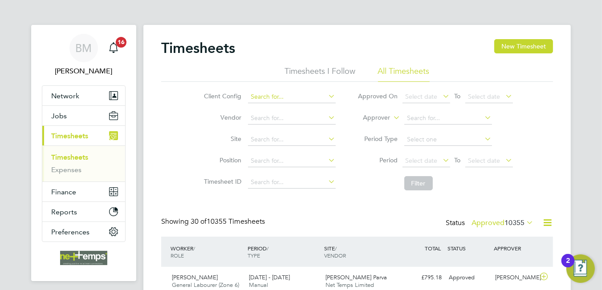
click at [286, 97] on input at bounding box center [292, 97] width 88 height 12
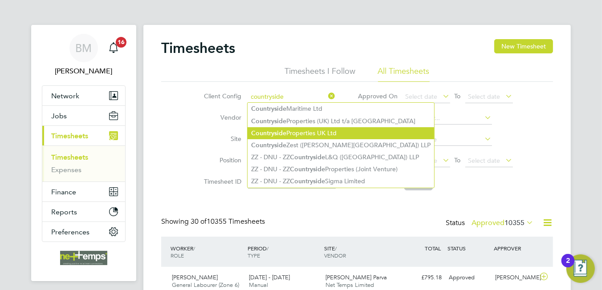
click at [320, 134] on li "Countryside Properties UK Ltd" at bounding box center [341, 133] width 187 height 12
type input "Countryside Properties UK Ltd"
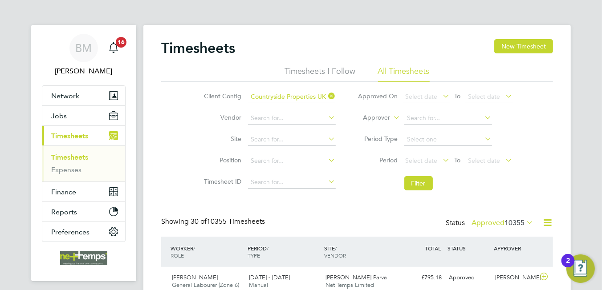
click at [546, 225] on icon at bounding box center [547, 222] width 11 height 11
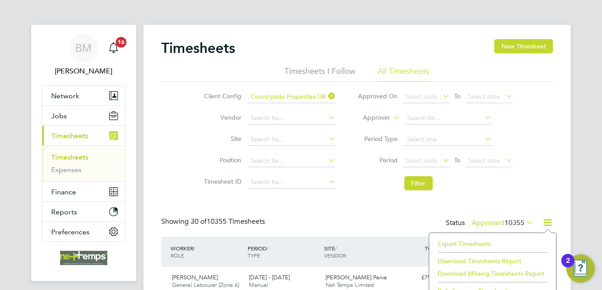
click at [475, 245] on li "Export Timesheets" at bounding box center [493, 244] width 118 height 12
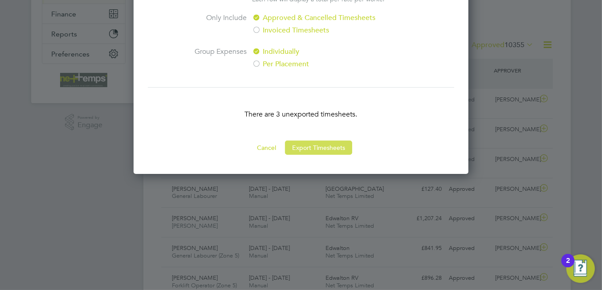
click at [322, 148] on button "Export Timesheets" at bounding box center [318, 148] width 67 height 14
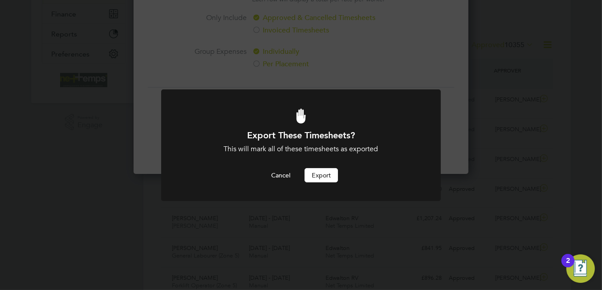
click at [312, 177] on button "Export" at bounding box center [321, 175] width 33 height 14
